Goal: Transaction & Acquisition: Purchase product/service

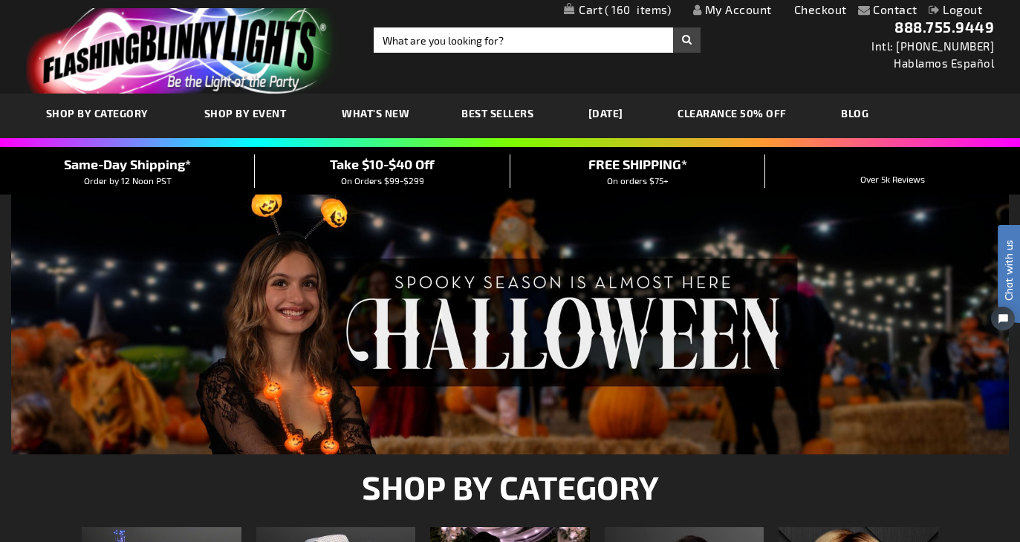
click at [634, 12] on span "160" at bounding box center [638, 9] width 66 height 13
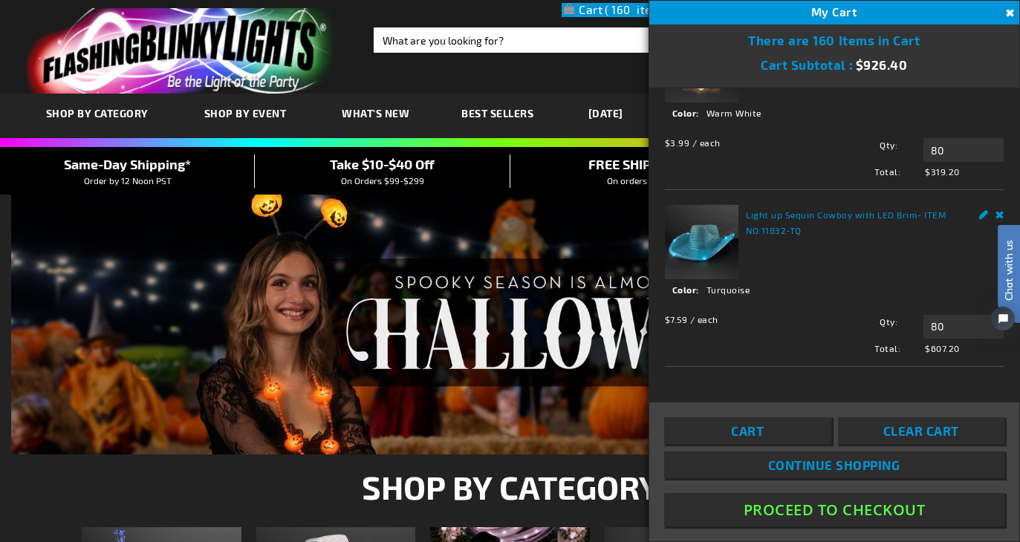
scroll to position [77, 0]
click at [872, 507] on button "Proceed To Checkout" at bounding box center [834, 509] width 340 height 33
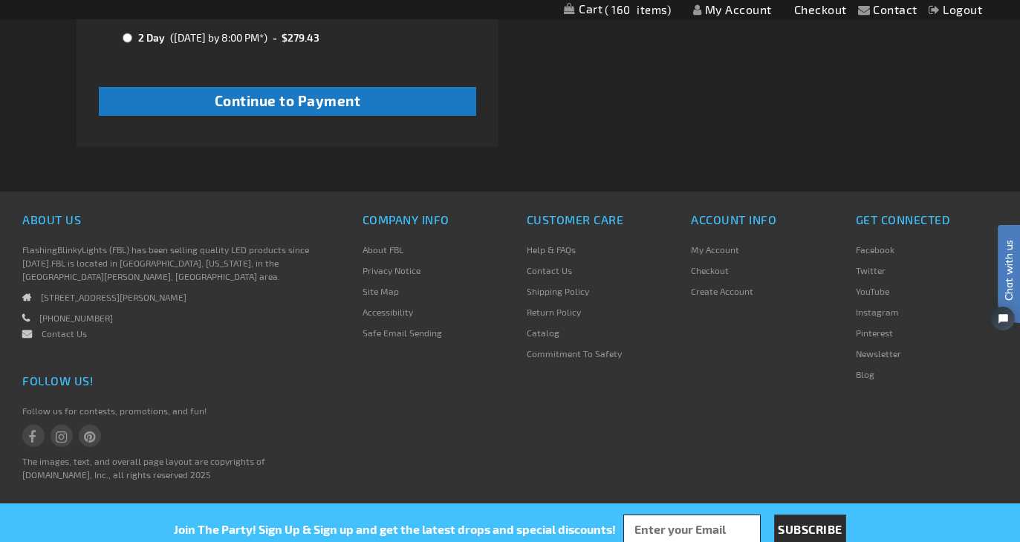
scroll to position [1050, 0]
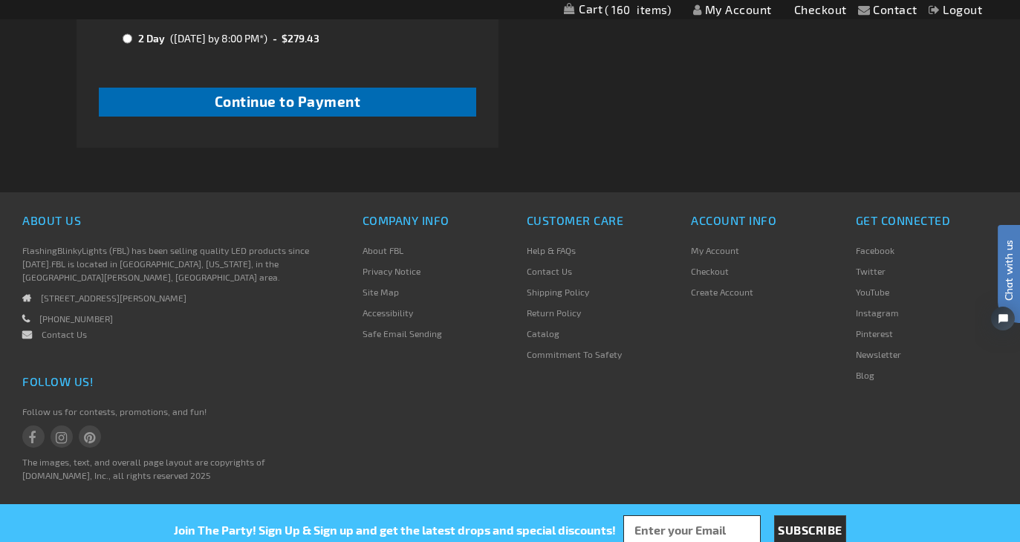
click at [422, 97] on button "Continue to Payment" at bounding box center [288, 102] width 378 height 29
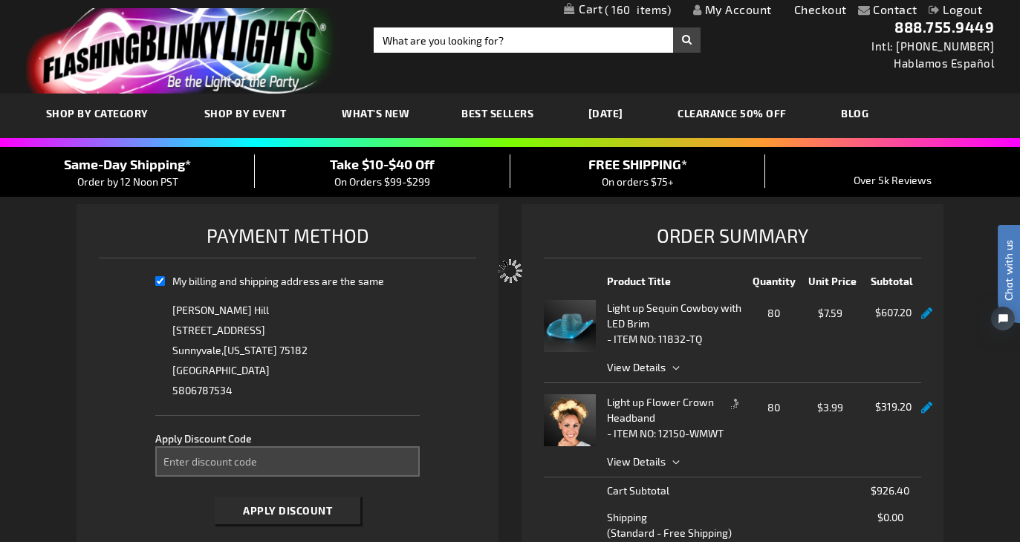
select select "4154f7845ac0c69acec40beb554719449db9f26f"
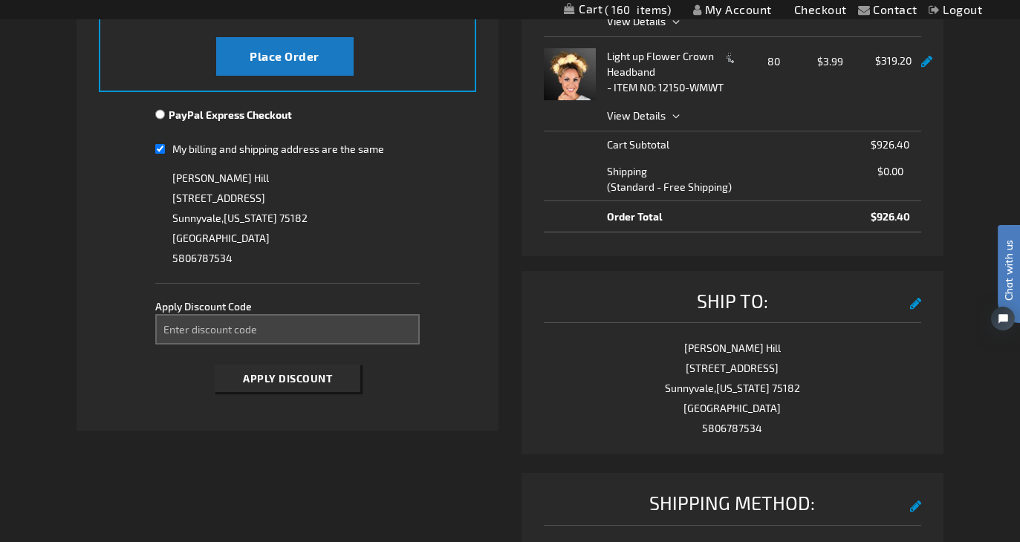
scroll to position [345, 0]
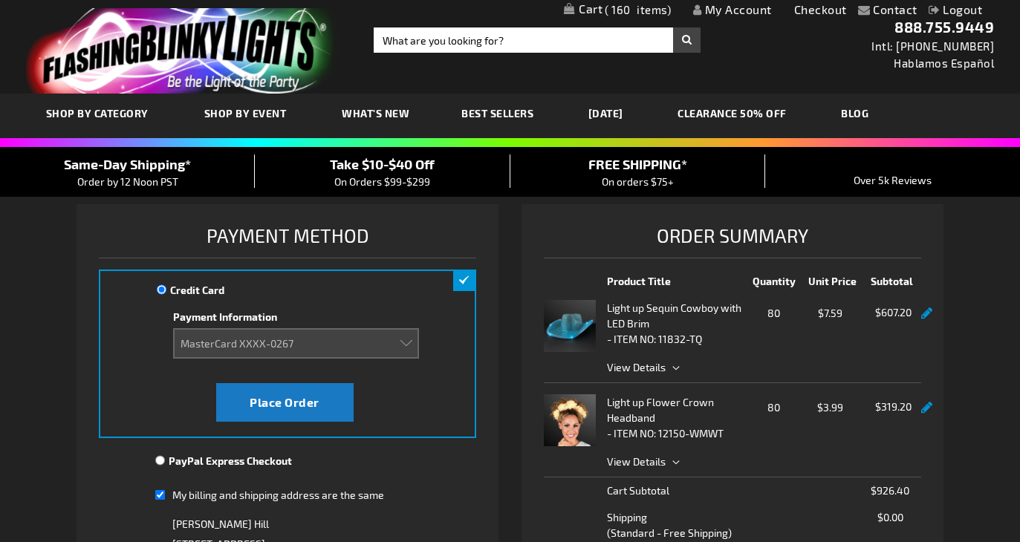
select select "4154f7845ac0c69acec40beb554719449db9f26f"
click at [660, 14] on span "160" at bounding box center [638, 9] width 66 height 13
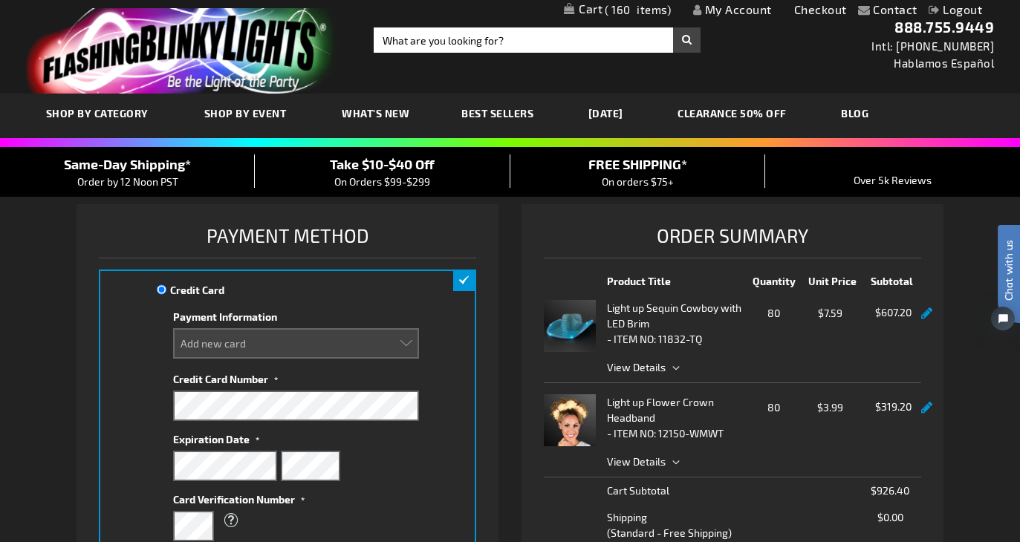
select select
